Goal: Task Accomplishment & Management: Manage account settings

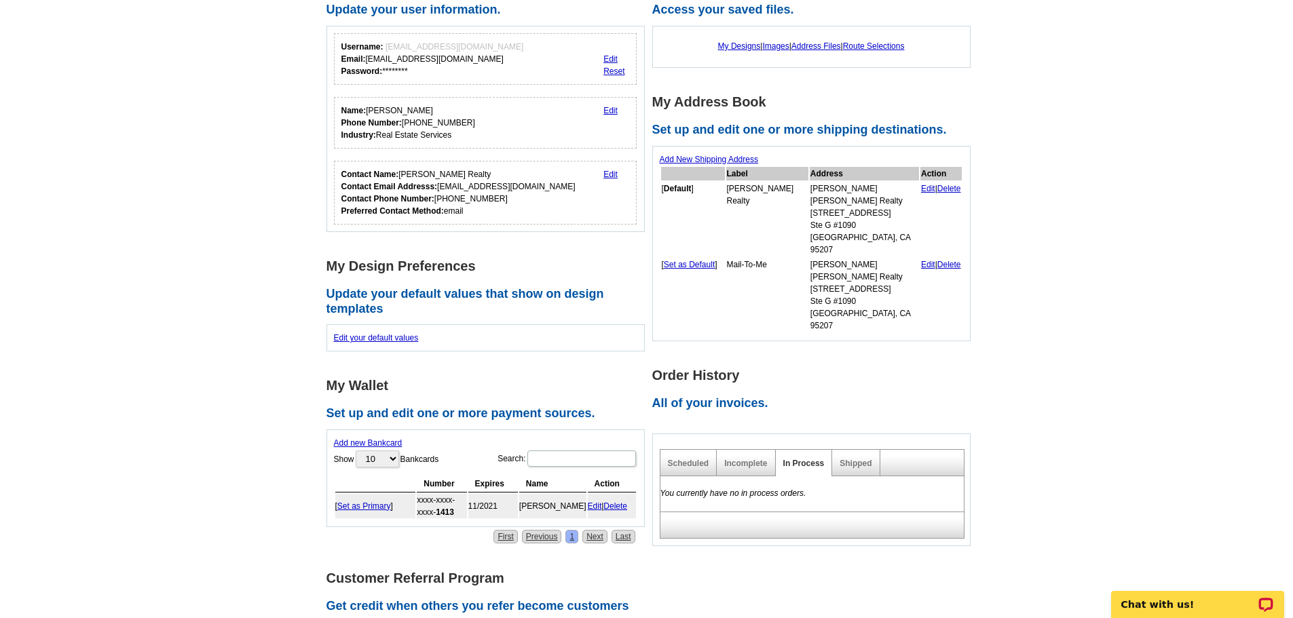
scroll to position [204, 0]
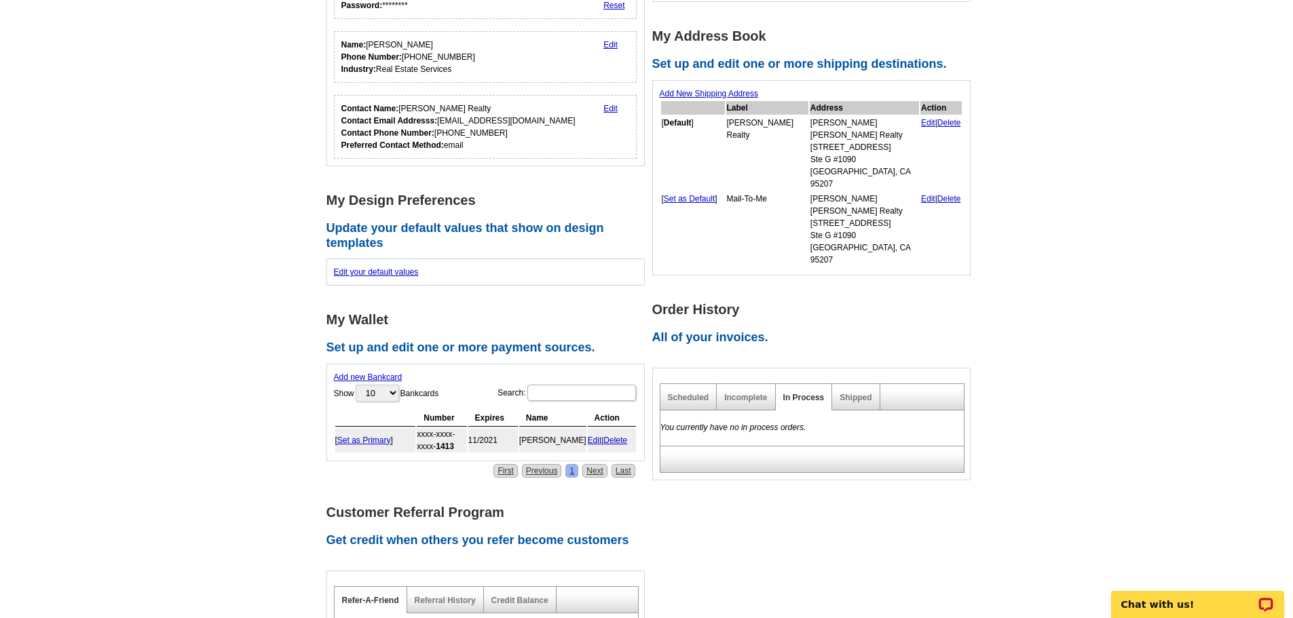
click at [921, 125] on link "Edit" at bounding box center [928, 123] width 14 height 10
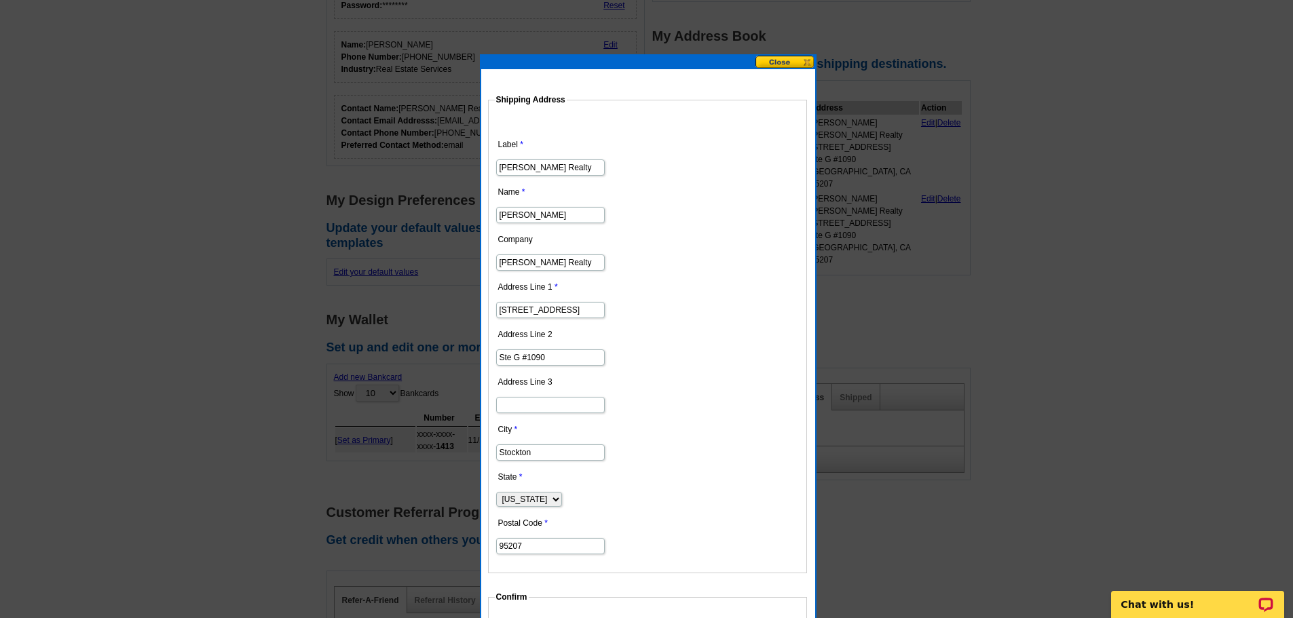
click at [586, 310] on input "[STREET_ADDRESS]" at bounding box center [550, 310] width 109 height 16
type input "4"
click at [569, 358] on input "Ste G #1090" at bounding box center [550, 358] width 109 height 16
type input "S"
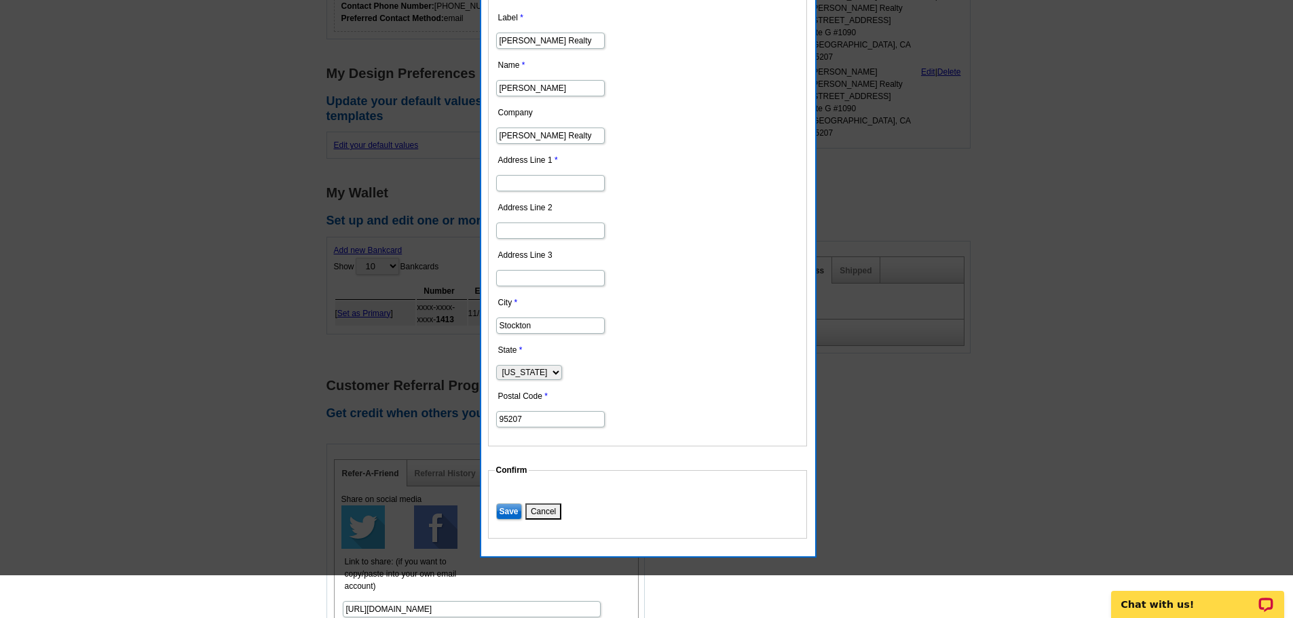
scroll to position [339, 0]
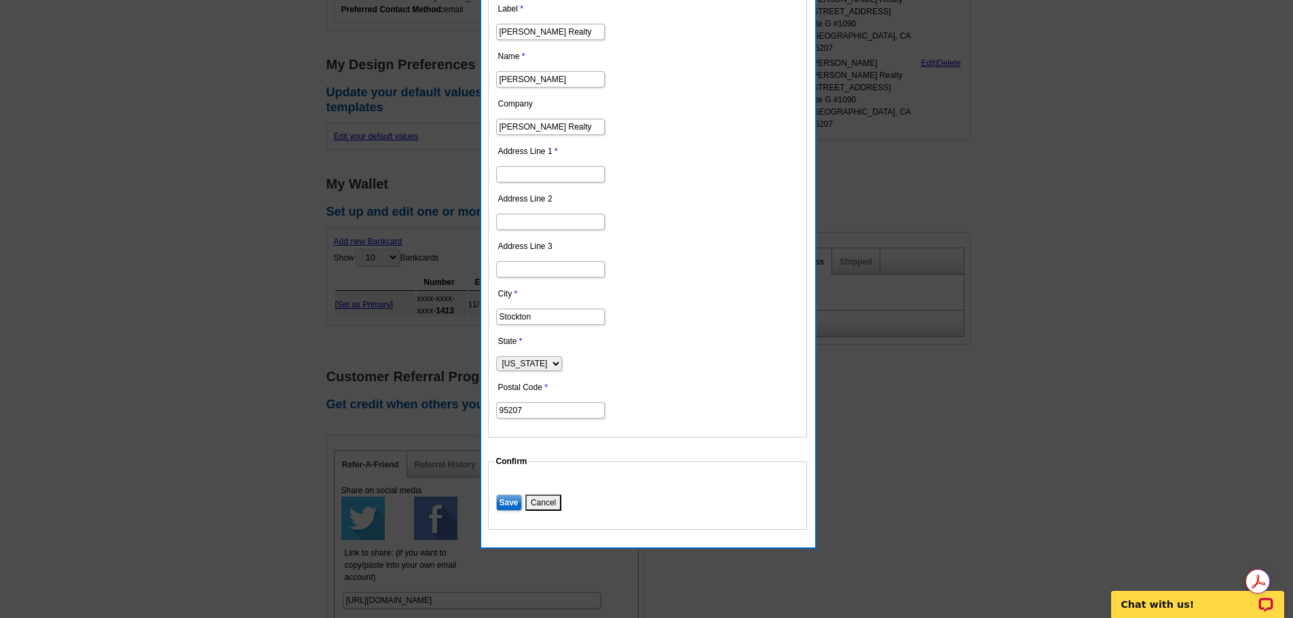
click at [502, 501] on input "Save" at bounding box center [509, 503] width 26 height 16
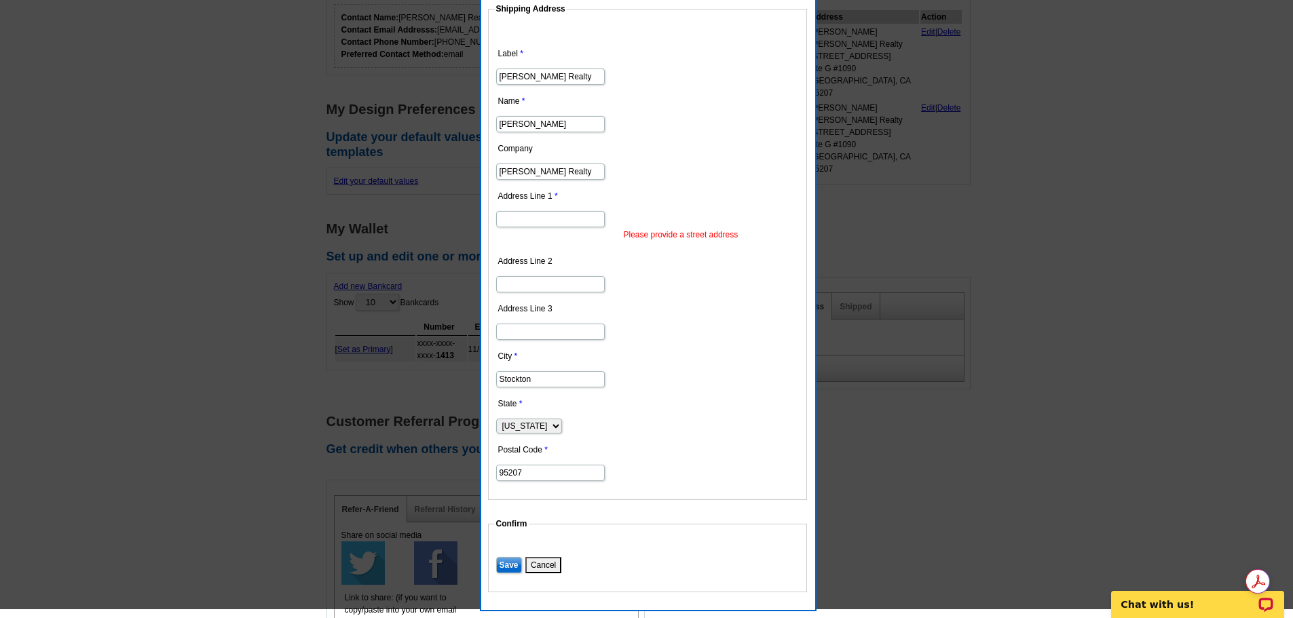
scroll to position [272, 0]
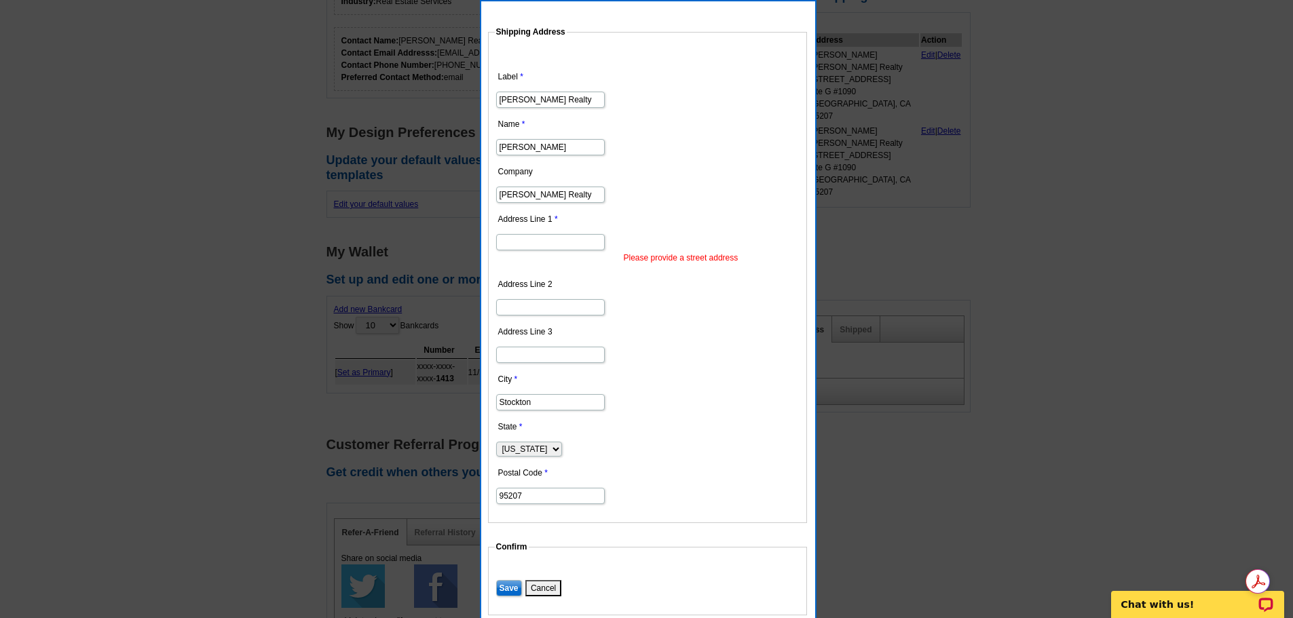
click at [523, 244] on input "Address Line 1" at bounding box center [550, 242] width 109 height 16
type input "[STREET_ADDRESS]"
click at [512, 582] on input "Save" at bounding box center [509, 588] width 26 height 16
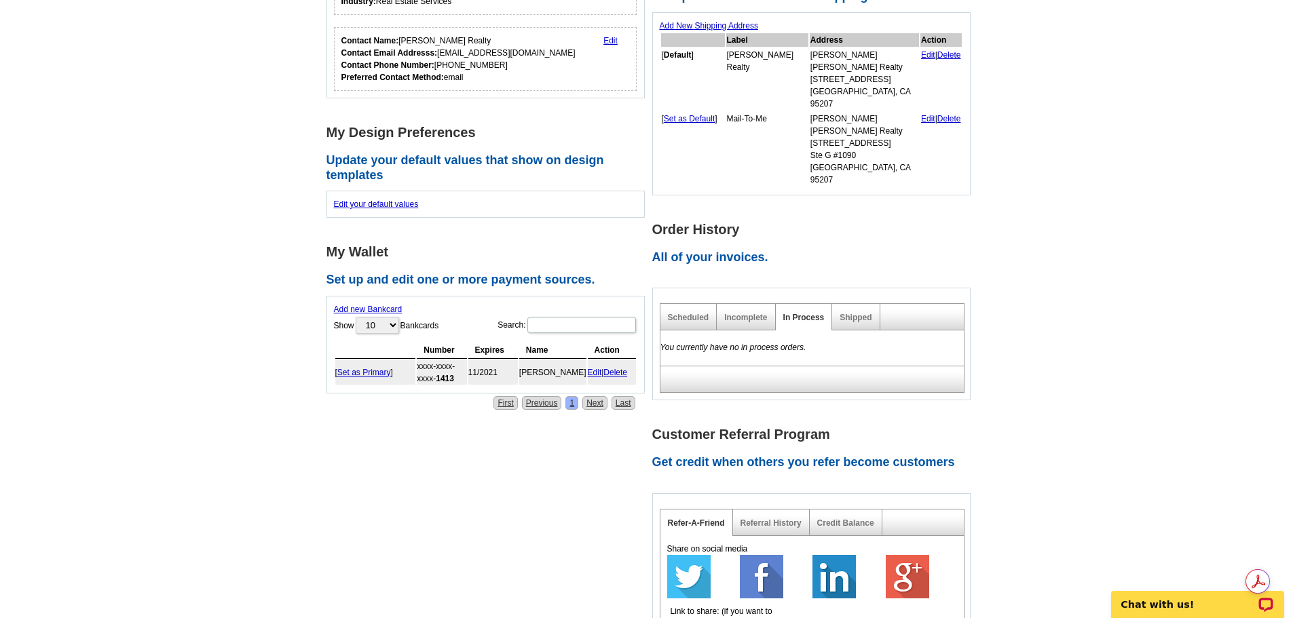
click at [921, 56] on link "Edit" at bounding box center [928, 55] width 14 height 10
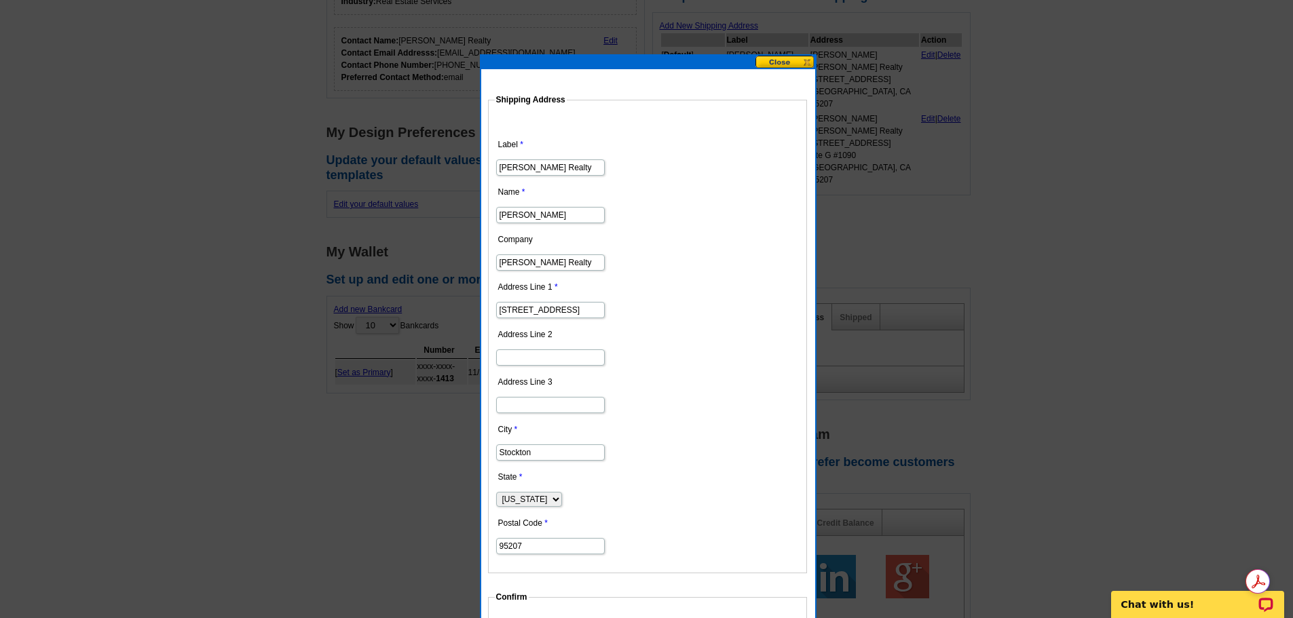
click at [527, 547] on input "95207" at bounding box center [550, 546] width 109 height 16
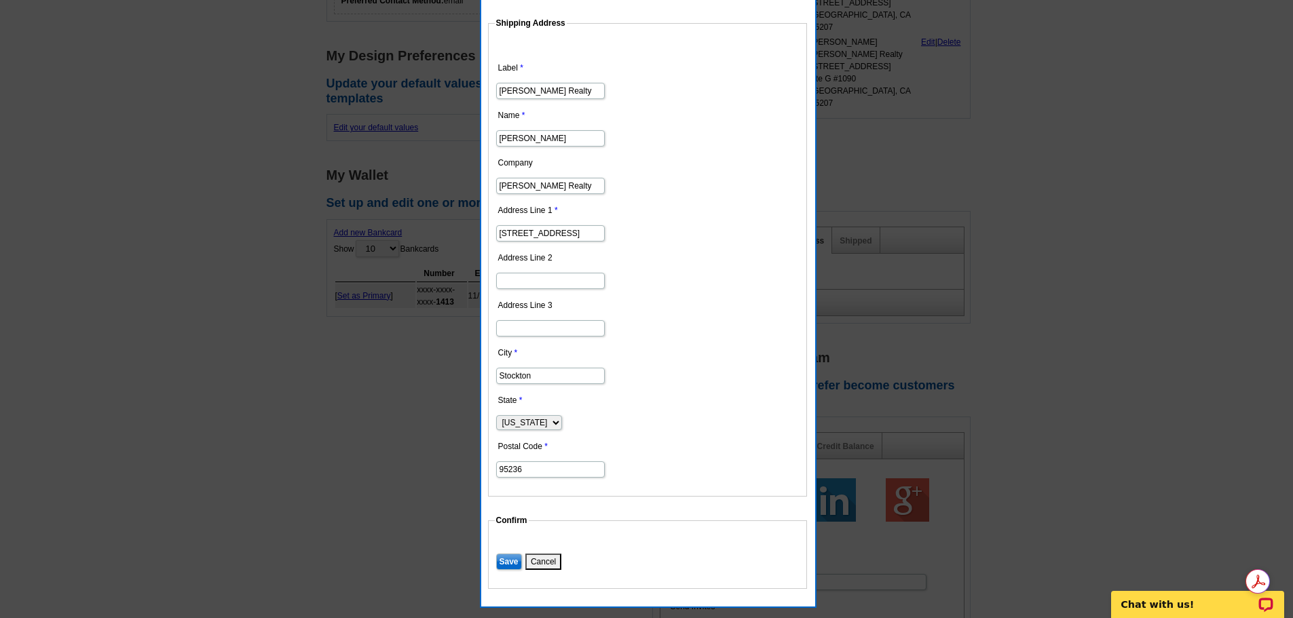
scroll to position [475, 0]
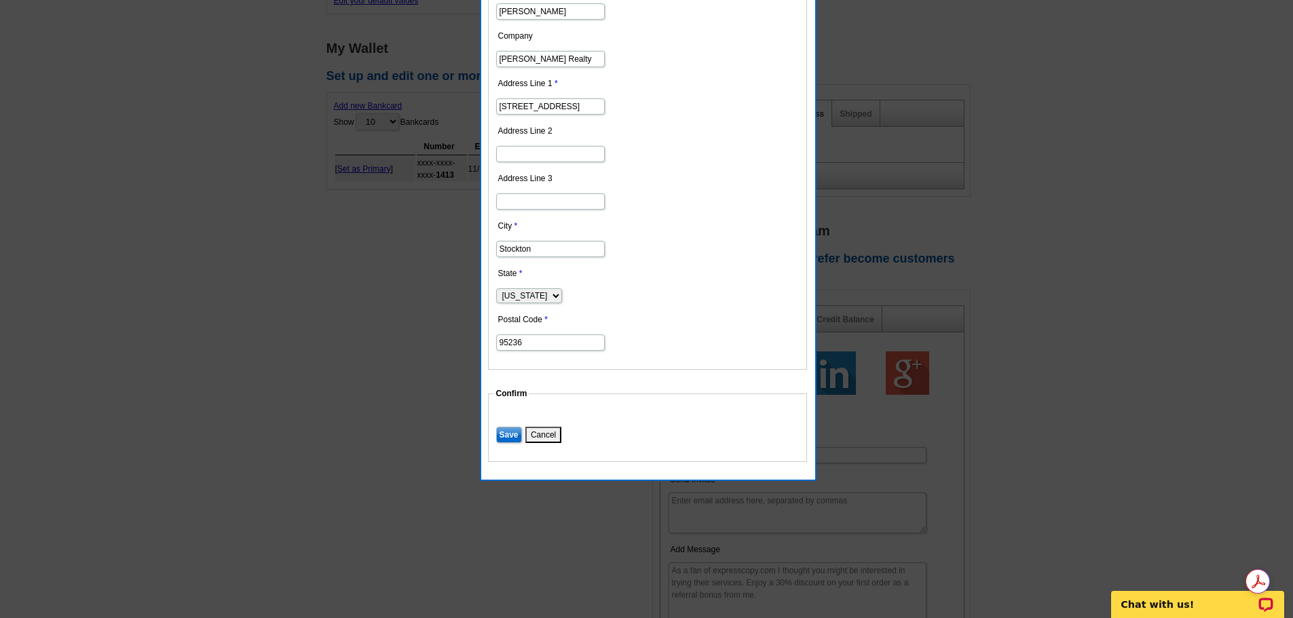
type input "95236"
click at [508, 434] on input "Save" at bounding box center [509, 435] width 26 height 16
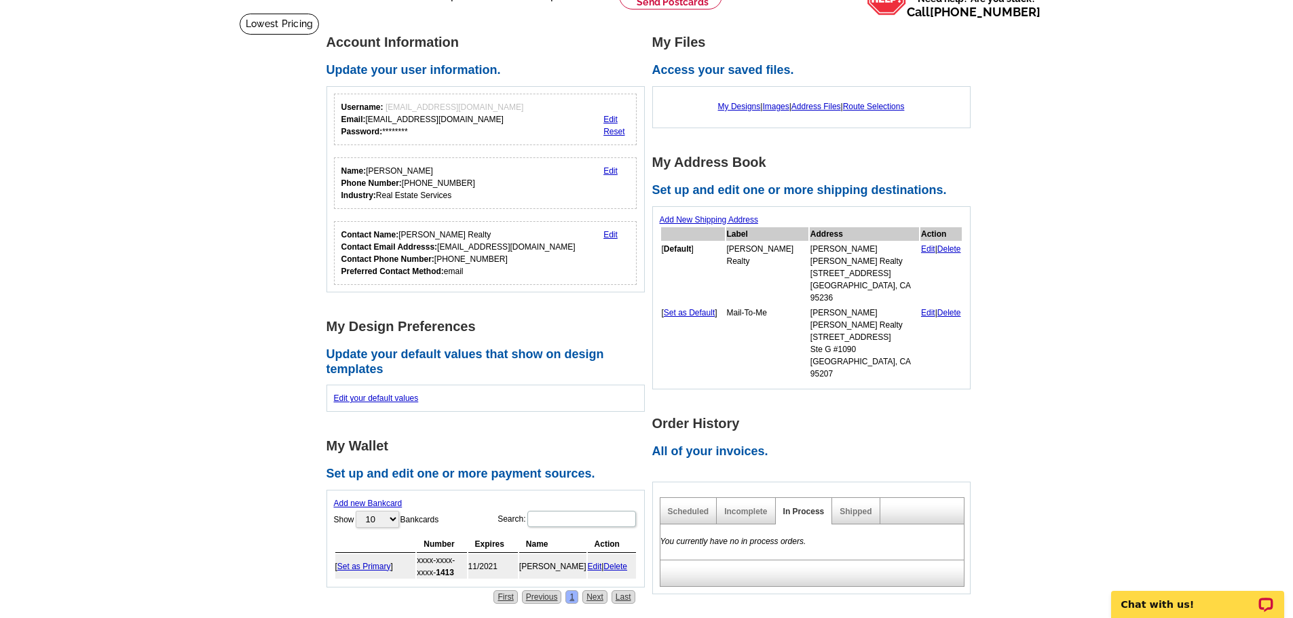
scroll to position [68, 0]
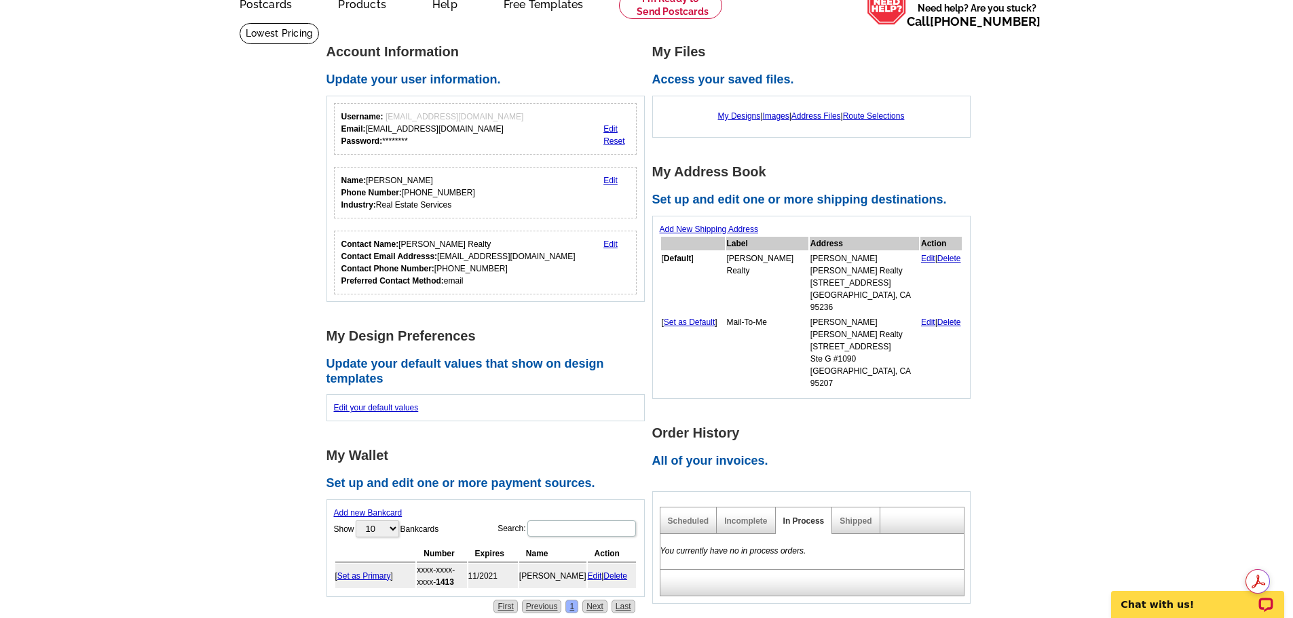
click at [937, 318] on link "Delete" at bounding box center [949, 323] width 24 height 10
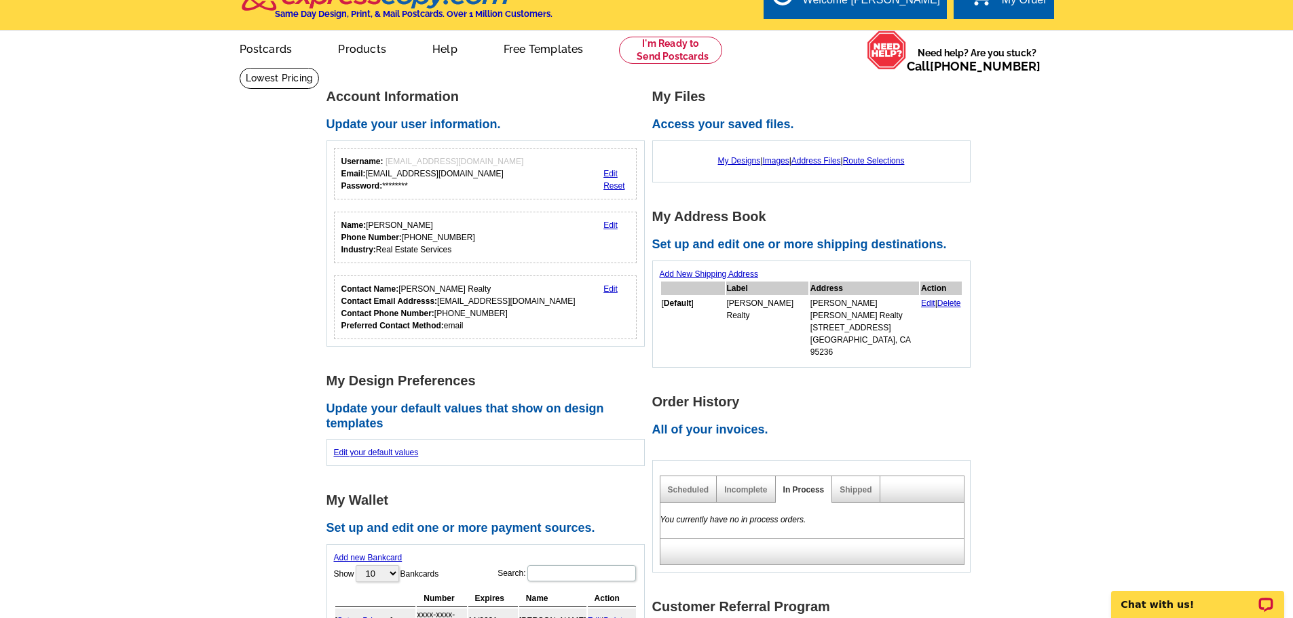
scroll to position [0, 0]
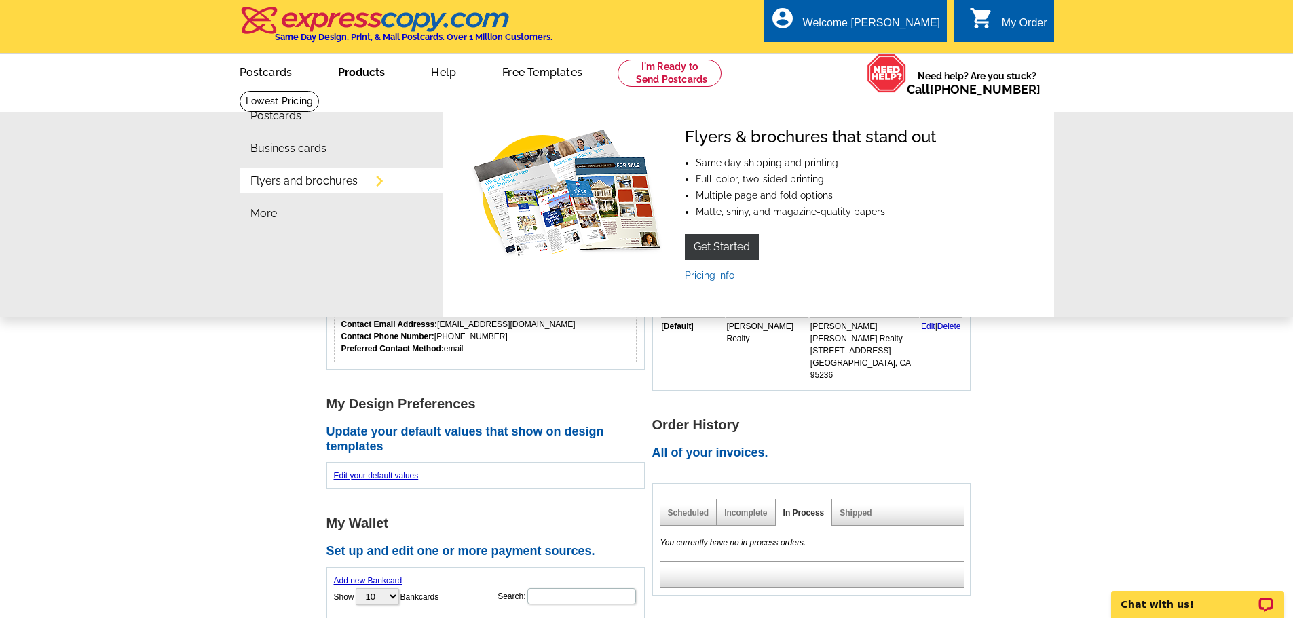
click at [277, 185] on link "Flyers and brochures" at bounding box center [303, 181] width 107 height 11
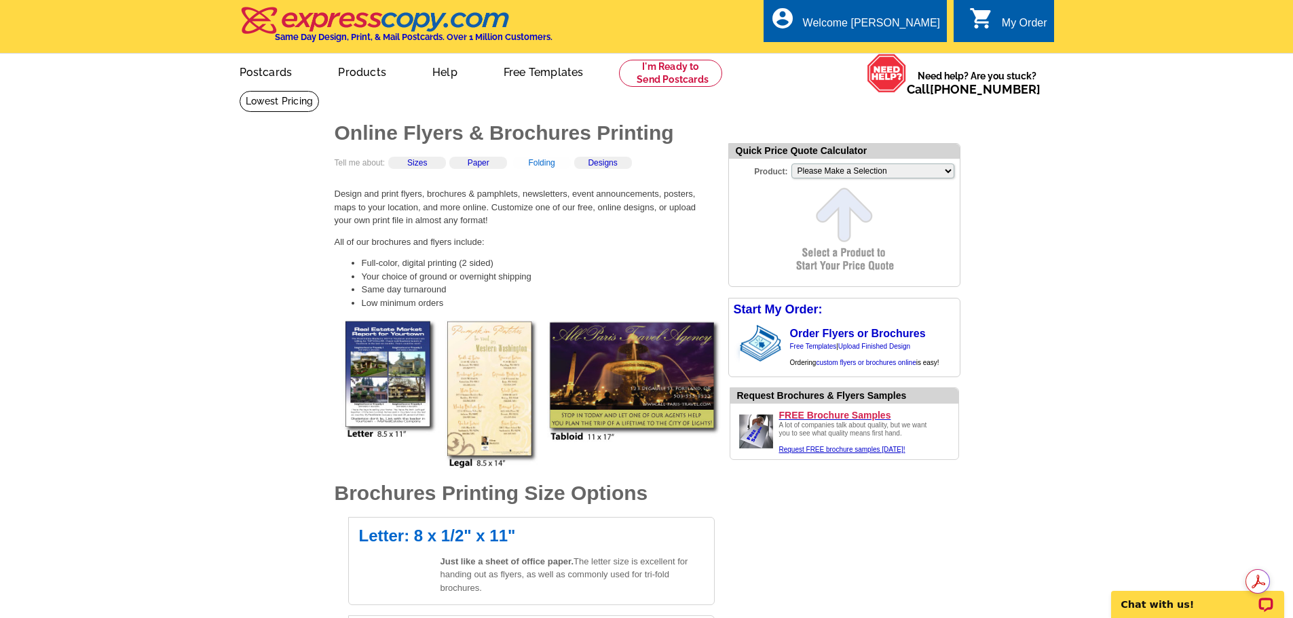
click at [547, 162] on link "Folding" at bounding box center [541, 163] width 26 height 10
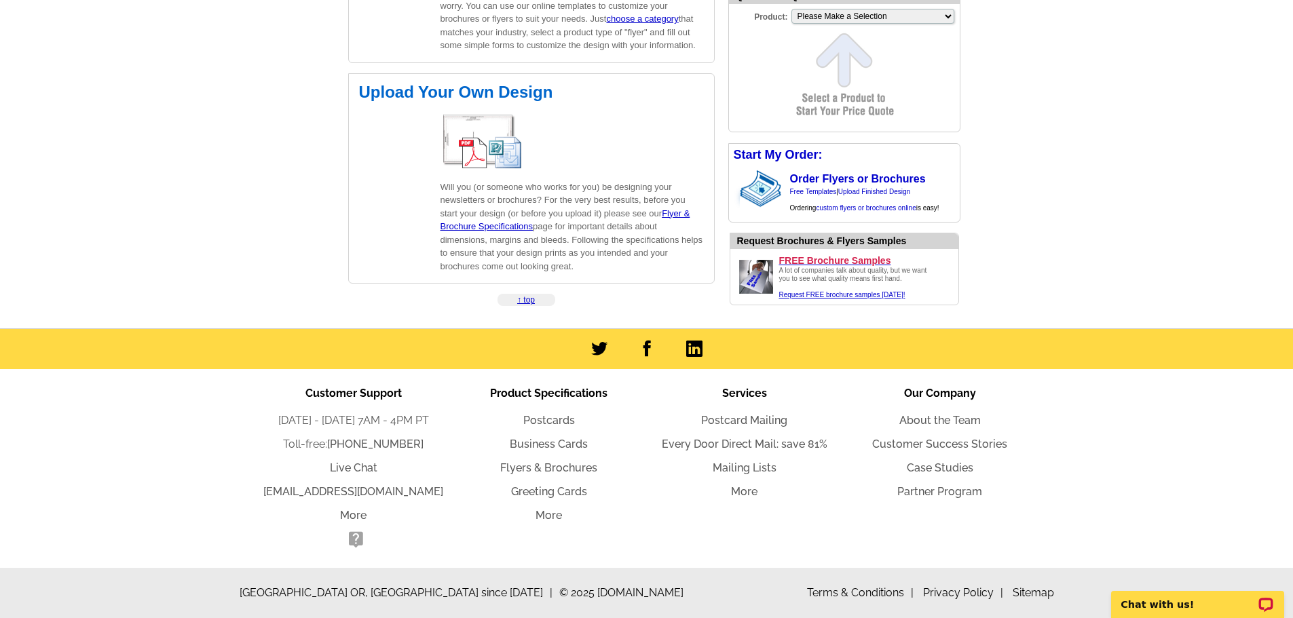
scroll to position [1672, 0]
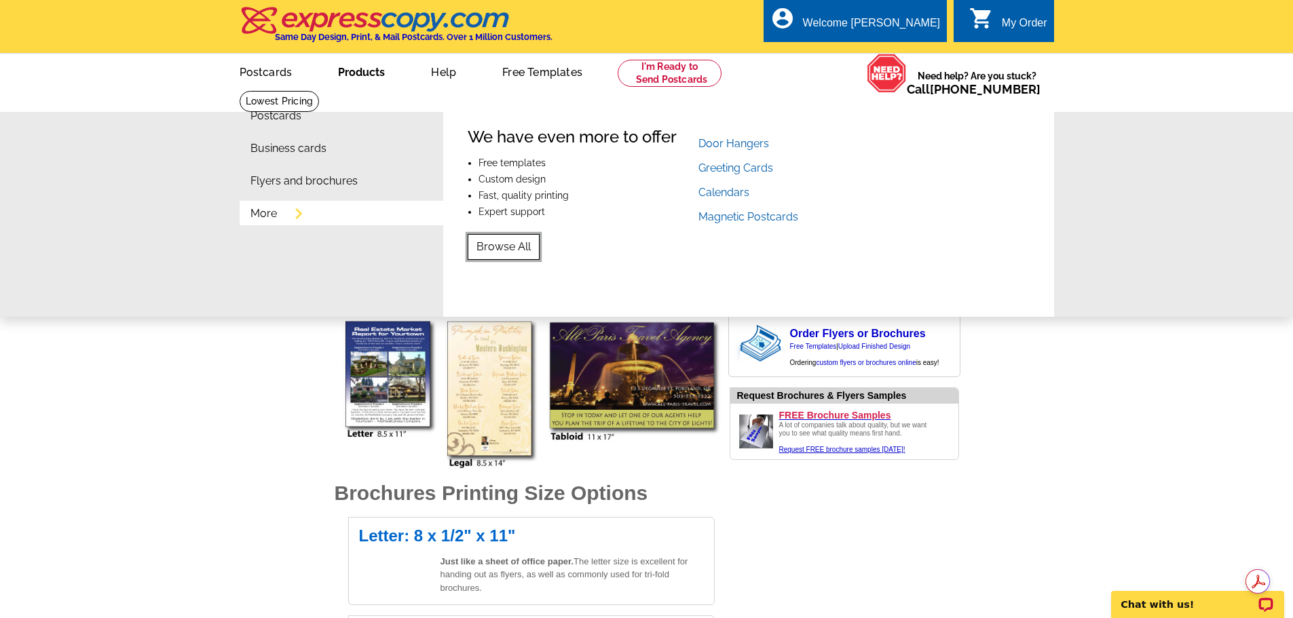
click at [494, 248] on link "Browse All" at bounding box center [504, 247] width 72 height 26
